Goal: Manage account settings

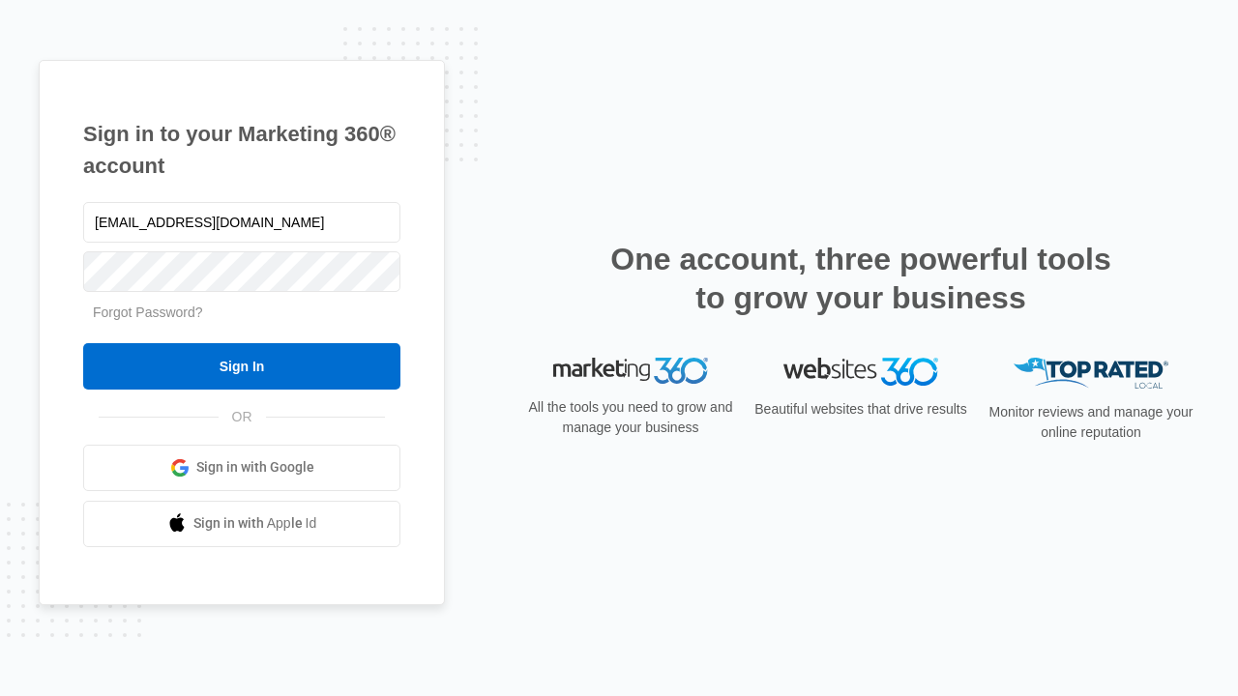
type input "[EMAIL_ADDRESS][DOMAIN_NAME]"
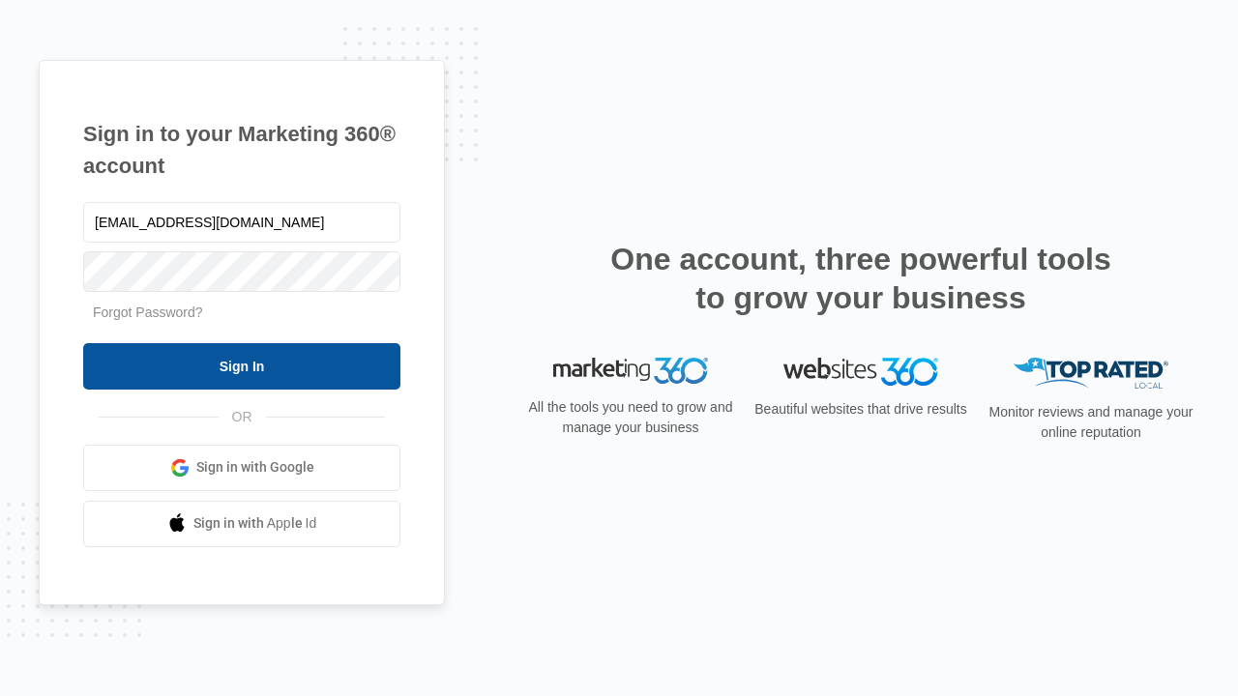
click at [242, 365] on input "Sign In" at bounding box center [241, 366] width 317 height 46
